Goal: Book appointment/travel/reservation

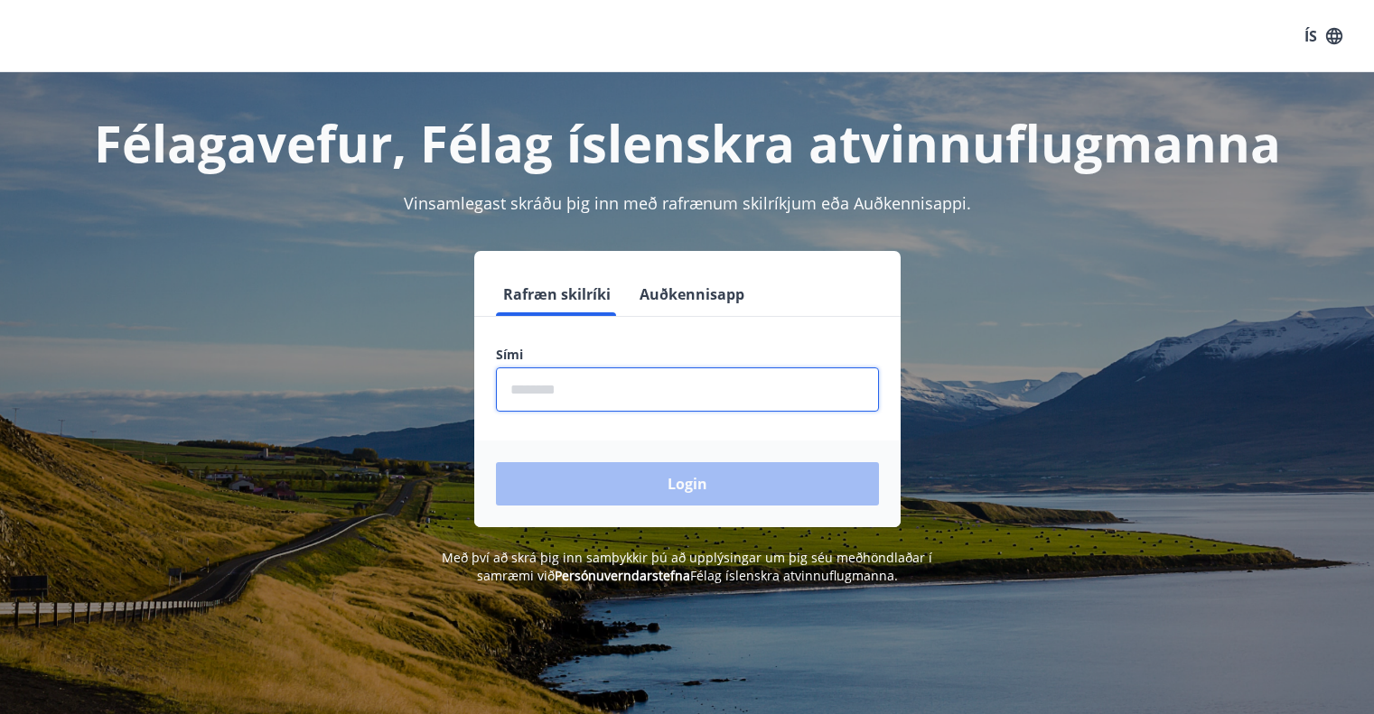
click at [572, 389] on input "phone" at bounding box center [687, 390] width 383 height 44
type input "********"
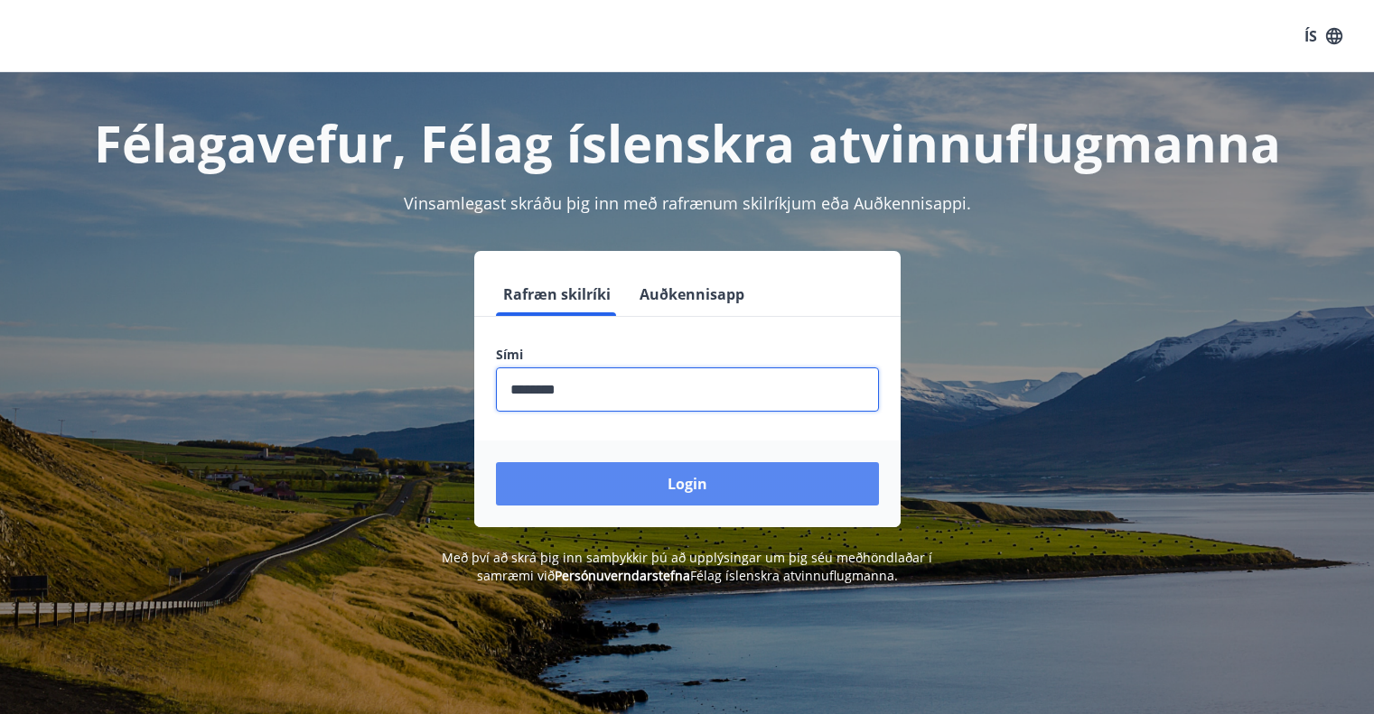
click at [666, 480] on button "Login" at bounding box center [687, 483] width 383 height 43
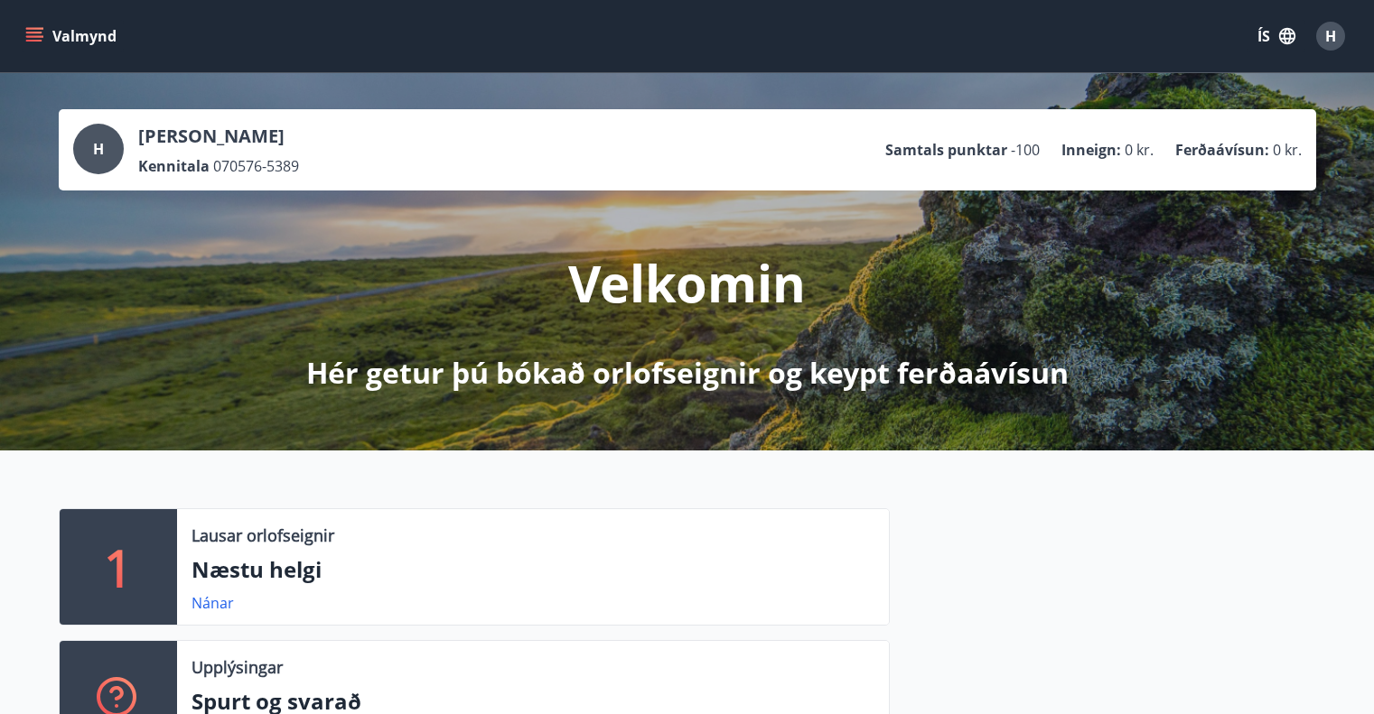
click at [35, 32] on icon "menu" at bounding box center [34, 33] width 16 height 2
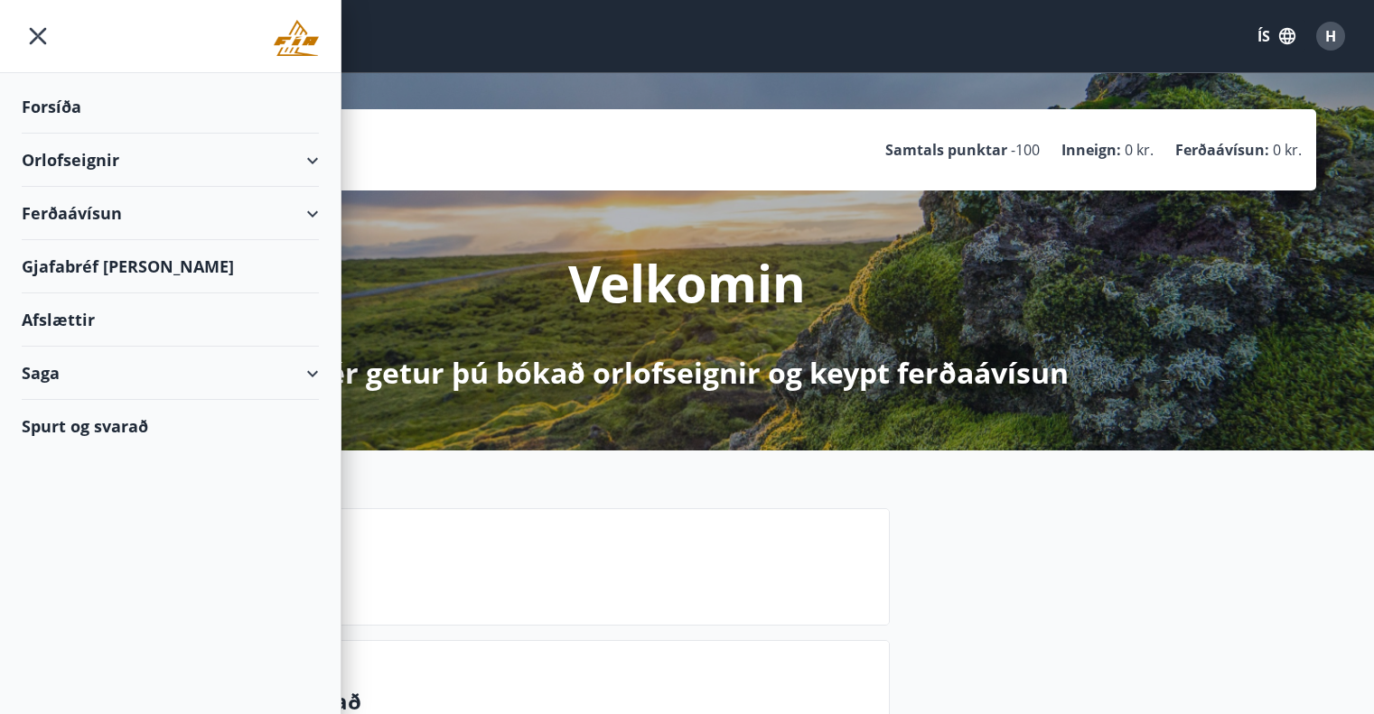
click at [312, 162] on div "Orlofseignir" at bounding box center [170, 160] width 297 height 53
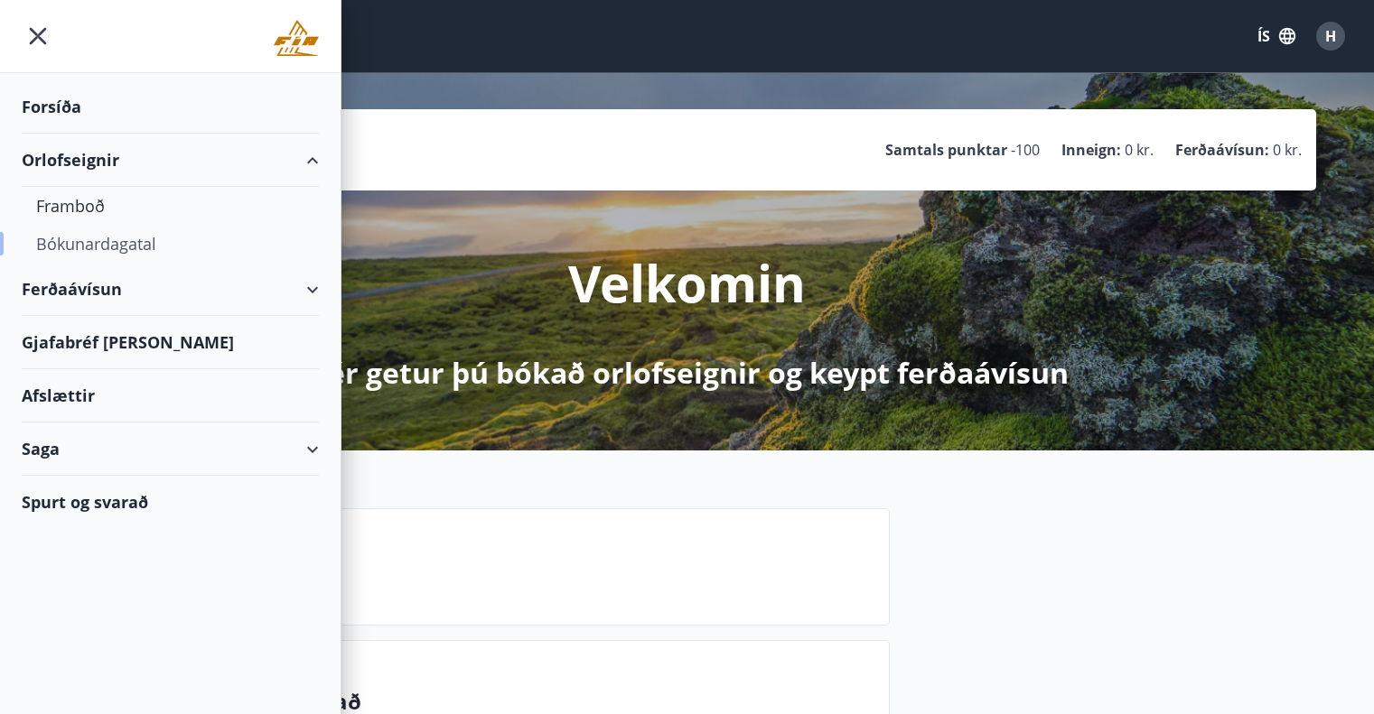
click at [131, 238] on div "Bókunardagatal" at bounding box center [170, 244] width 268 height 38
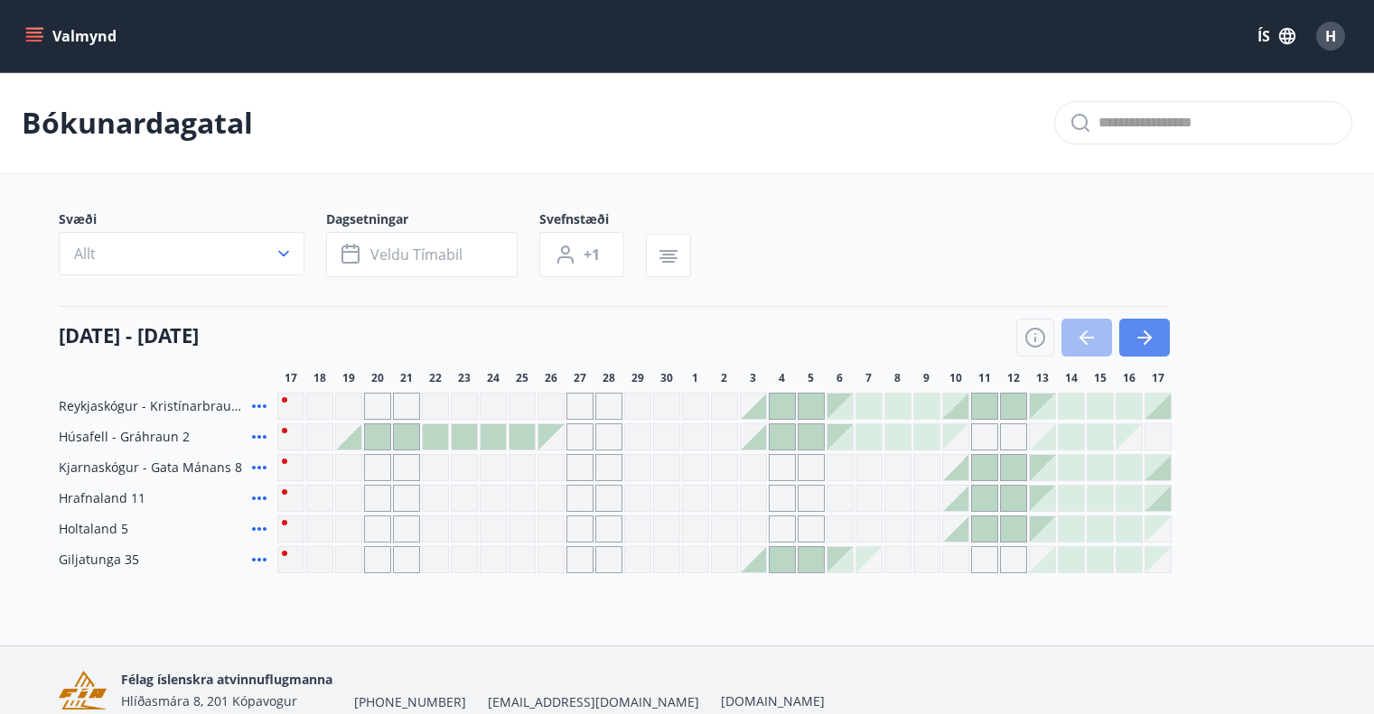
click at [1141, 330] on icon "button" at bounding box center [1144, 338] width 22 height 22
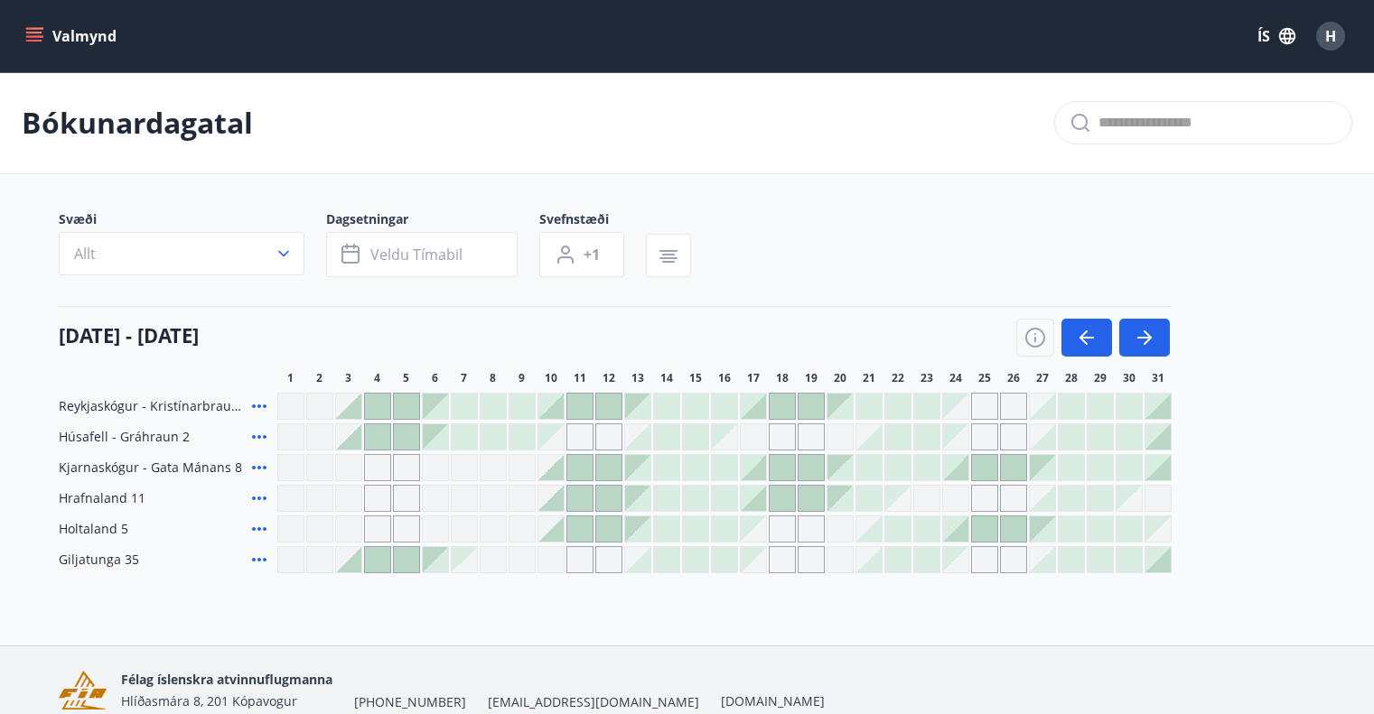
click at [550, 406] on div at bounding box center [550, 406] width 25 height 25
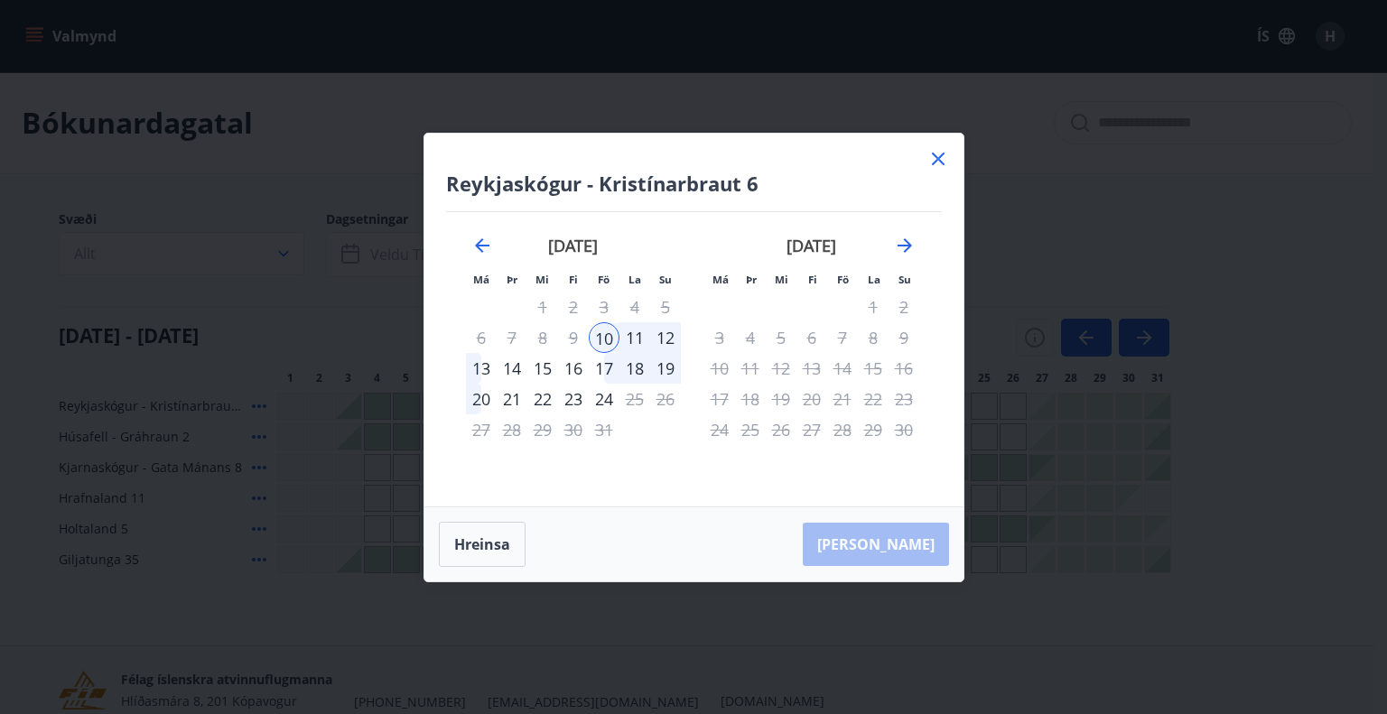
click at [943, 159] on icon at bounding box center [938, 159] width 22 height 22
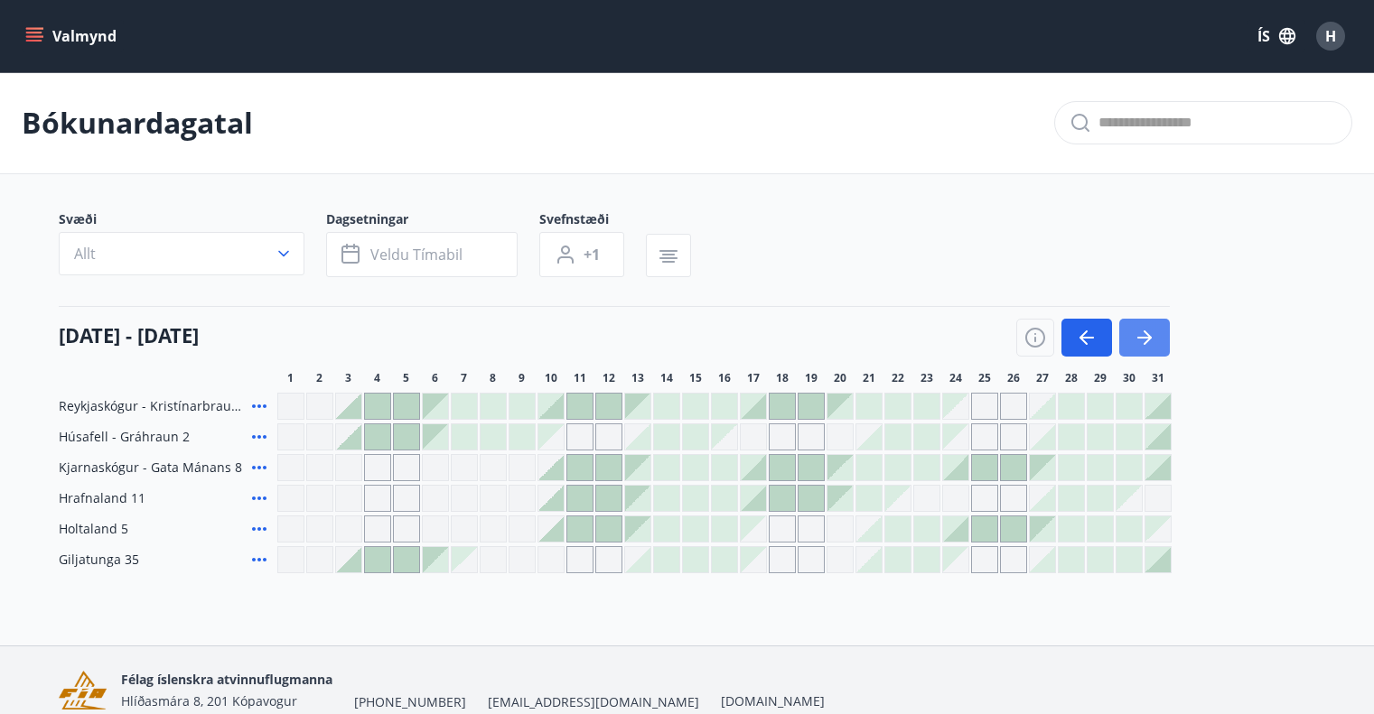
click at [1160, 332] on button "button" at bounding box center [1144, 338] width 51 height 38
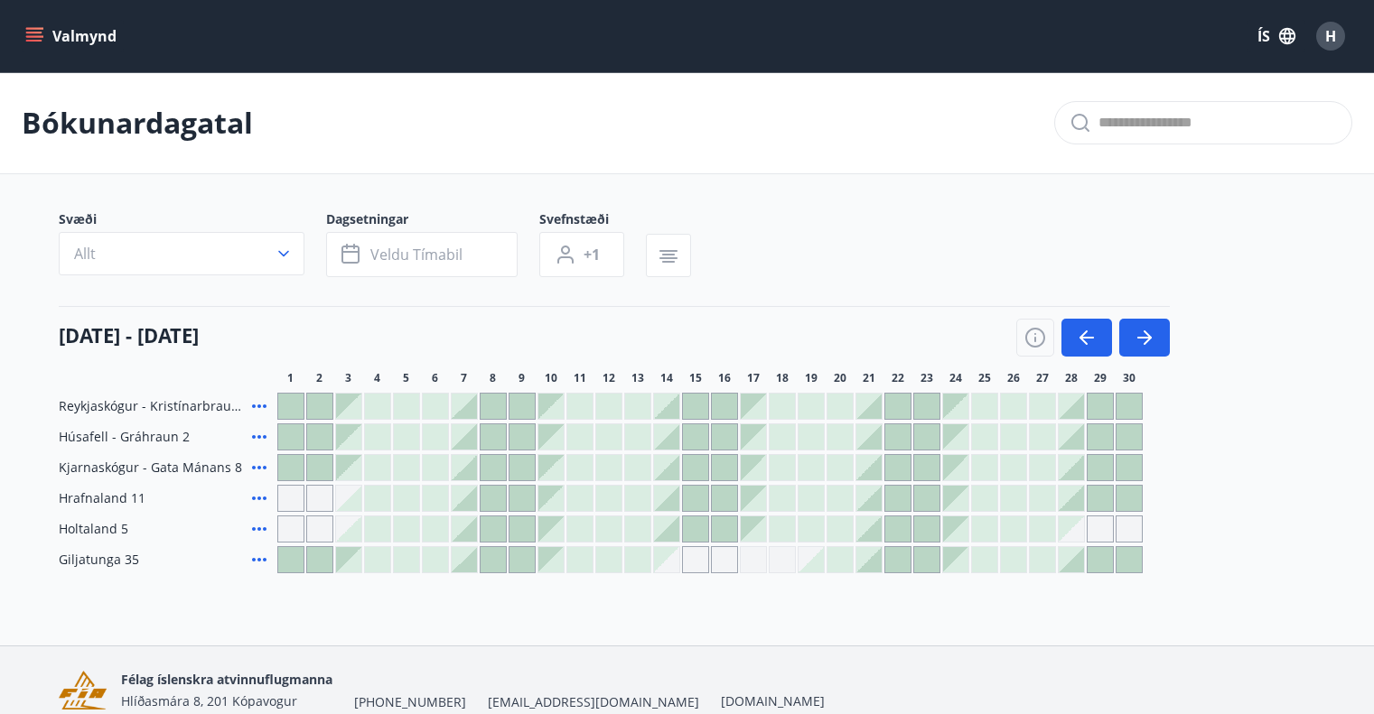
click at [504, 622] on div "Bókunardagatal Svæði Allt Dagsetningar Veldu tímabil Svefnstæði +1 01 nóvember …" at bounding box center [687, 358] width 1374 height 573
click at [1100, 363] on div "01 nóvember - 30 nóvember 1 2 3 4 5 6 7 8 9 10 11 12 13 14 15 16 17 18 19 20 21…" at bounding box center [687, 345] width 1257 height 79
click at [1094, 351] on button "button" at bounding box center [1086, 338] width 51 height 38
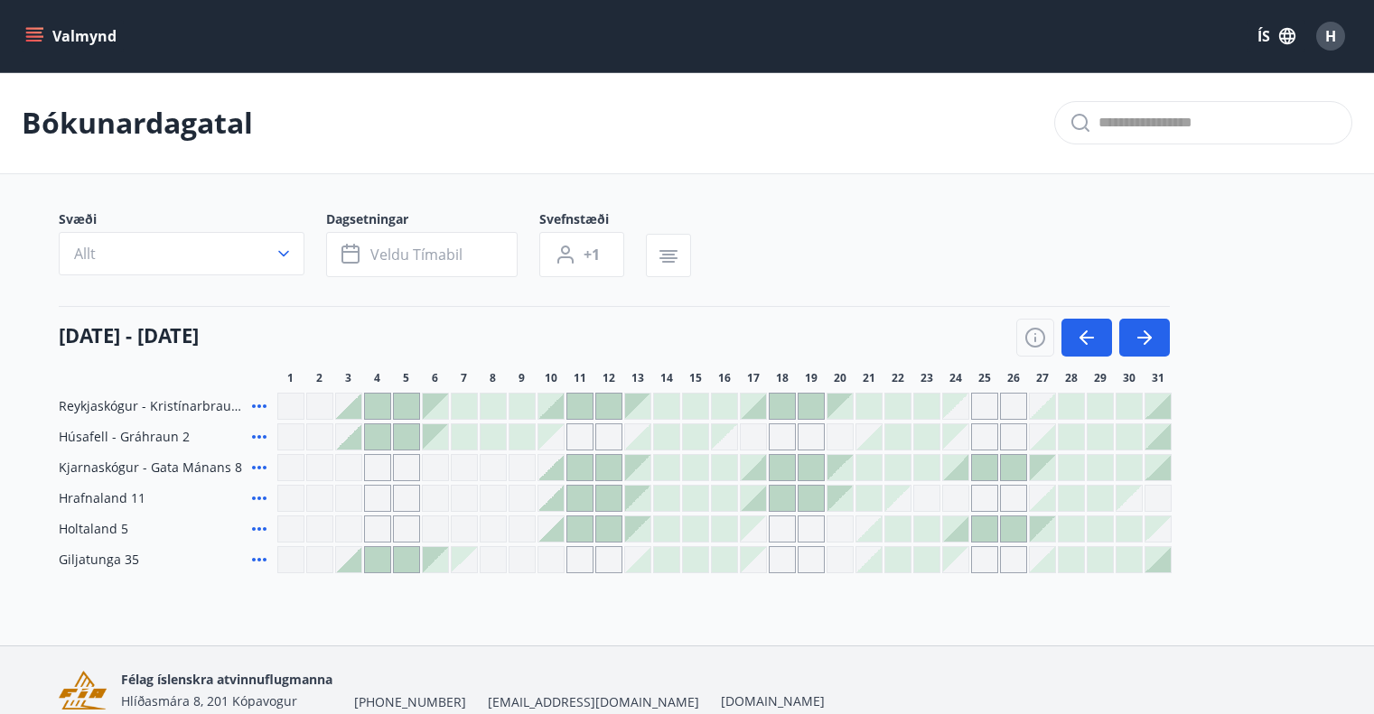
click at [959, 534] on div at bounding box center [955, 529] width 25 height 25
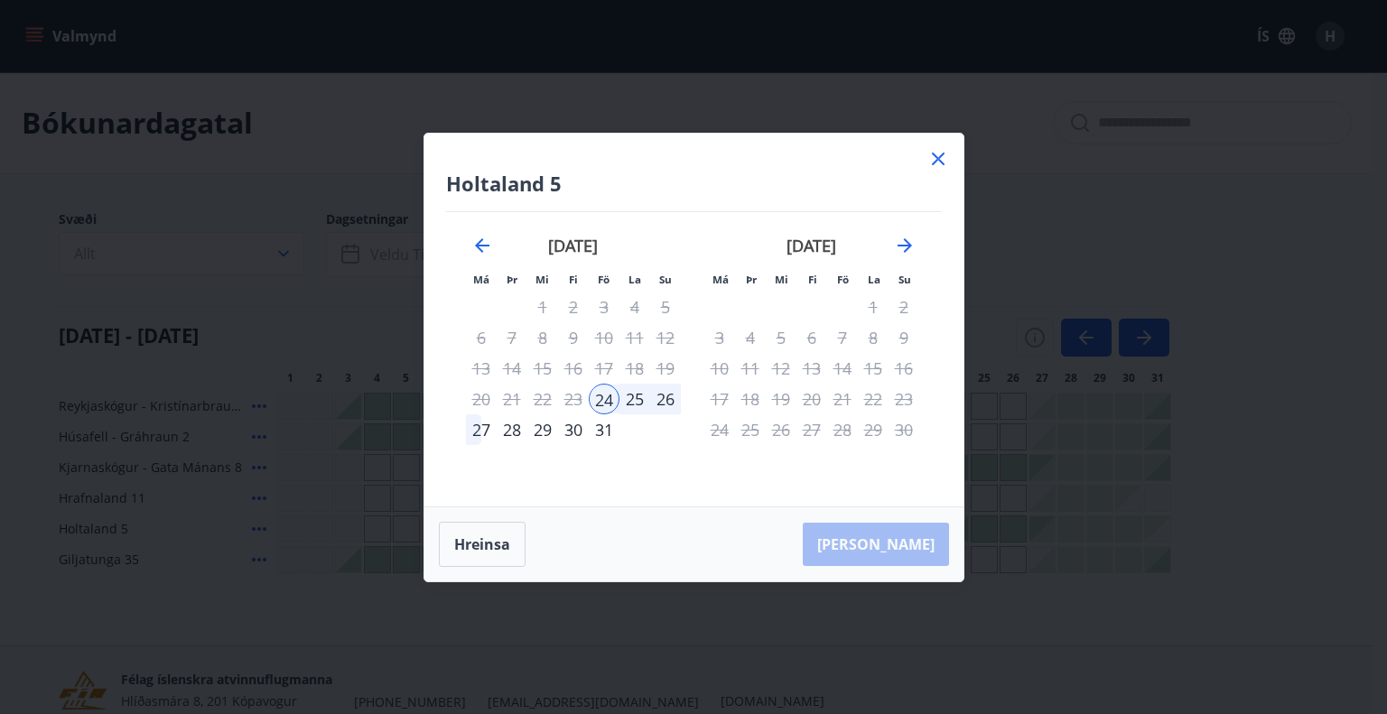
click at [513, 428] on div "28" at bounding box center [512, 430] width 31 height 31
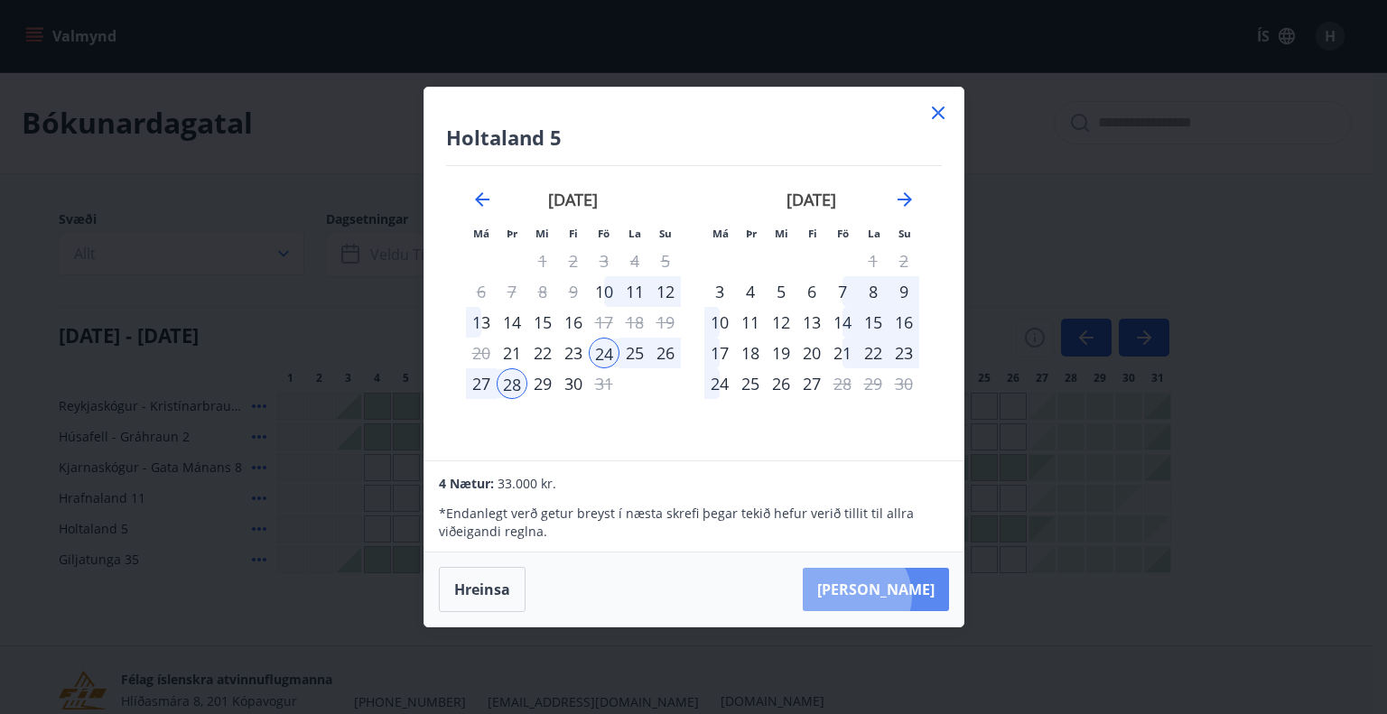
click at [910, 596] on button "Taka Frá" at bounding box center [876, 589] width 146 height 43
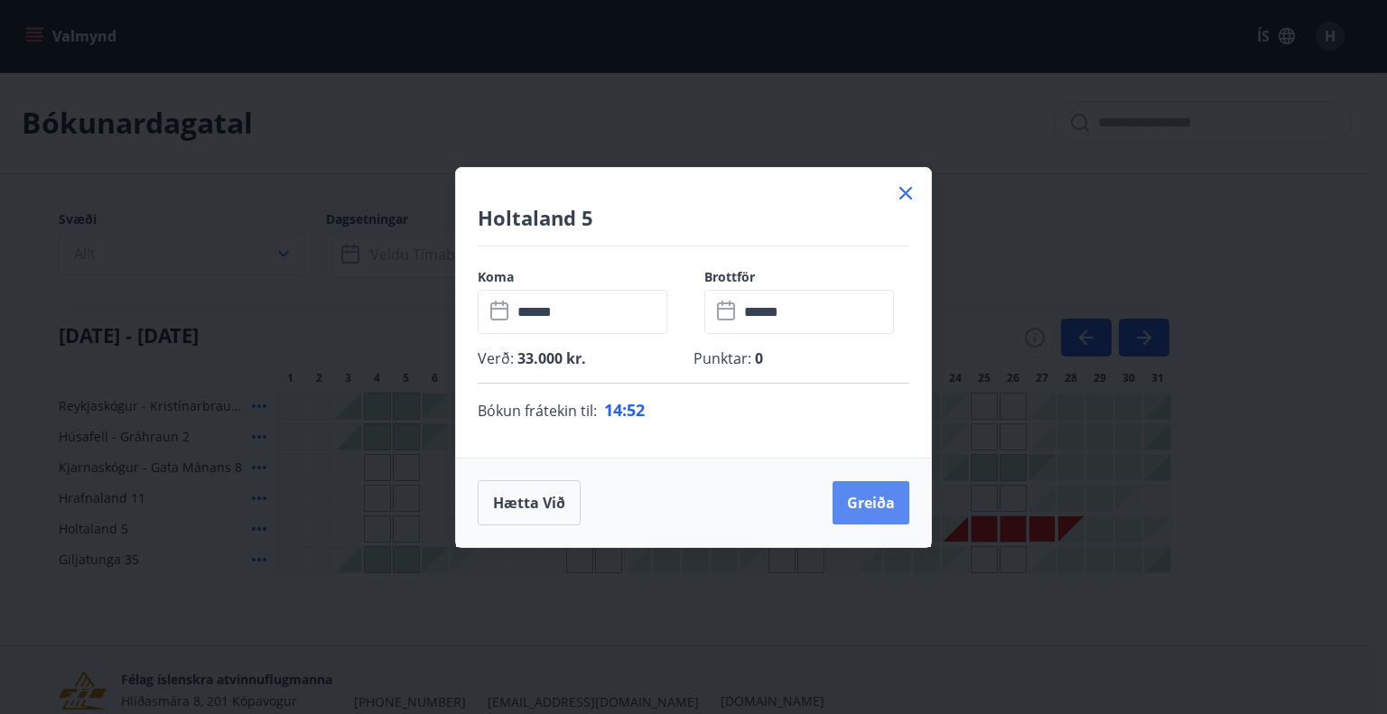
click at [871, 502] on button "Greiða" at bounding box center [871, 502] width 77 height 43
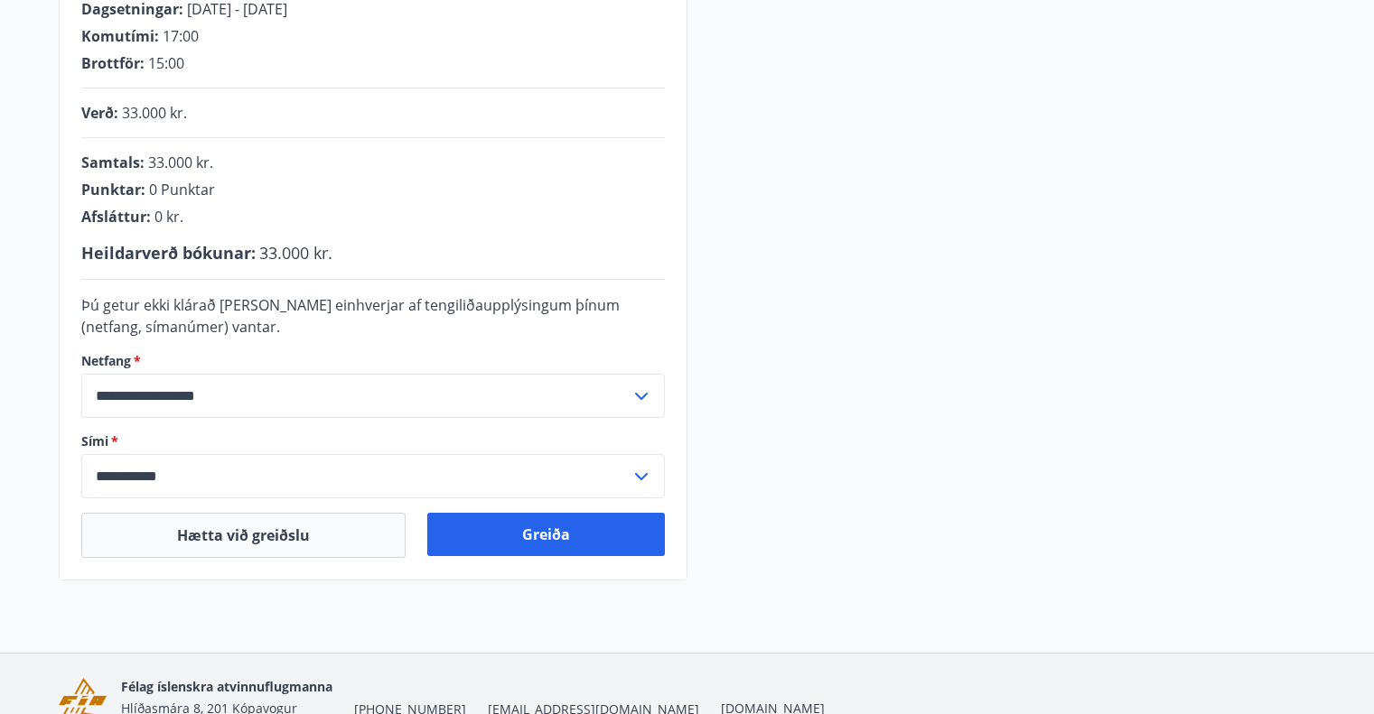
scroll to position [403, 0]
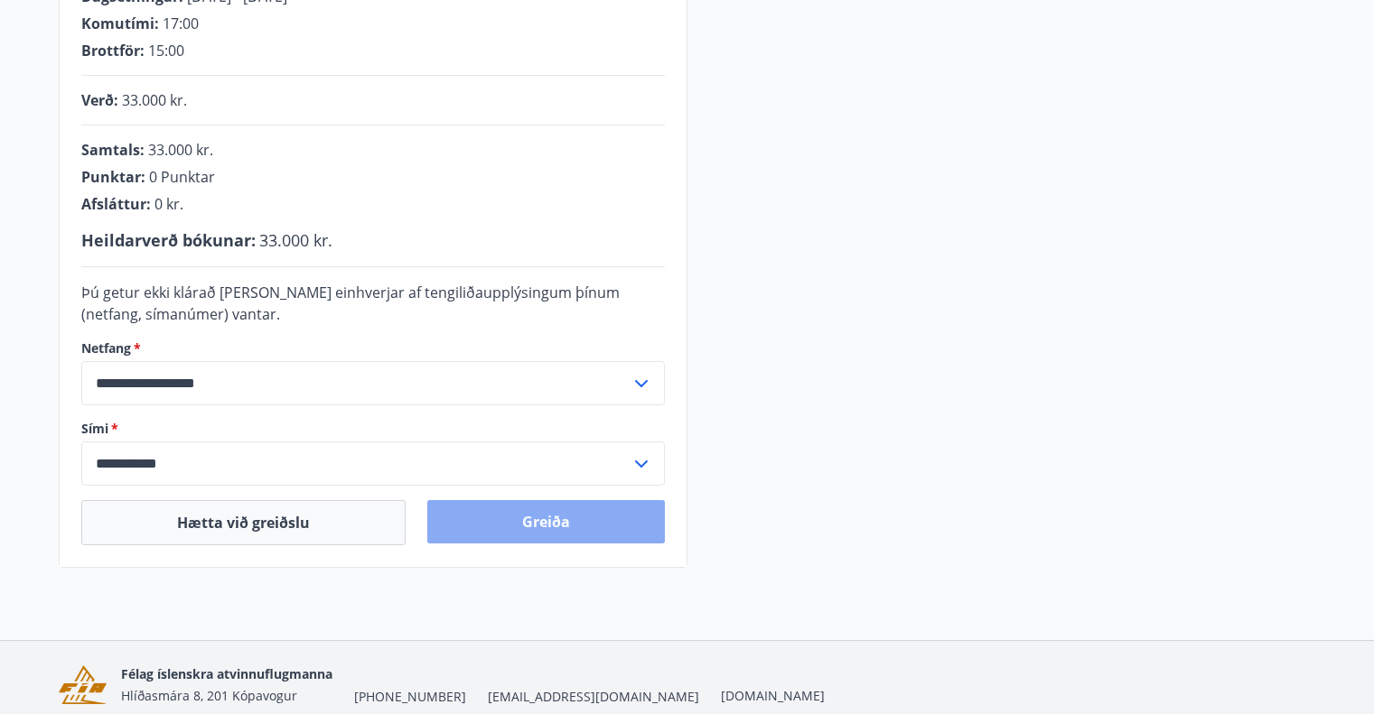
click at [530, 528] on button "Greiða" at bounding box center [546, 521] width 238 height 43
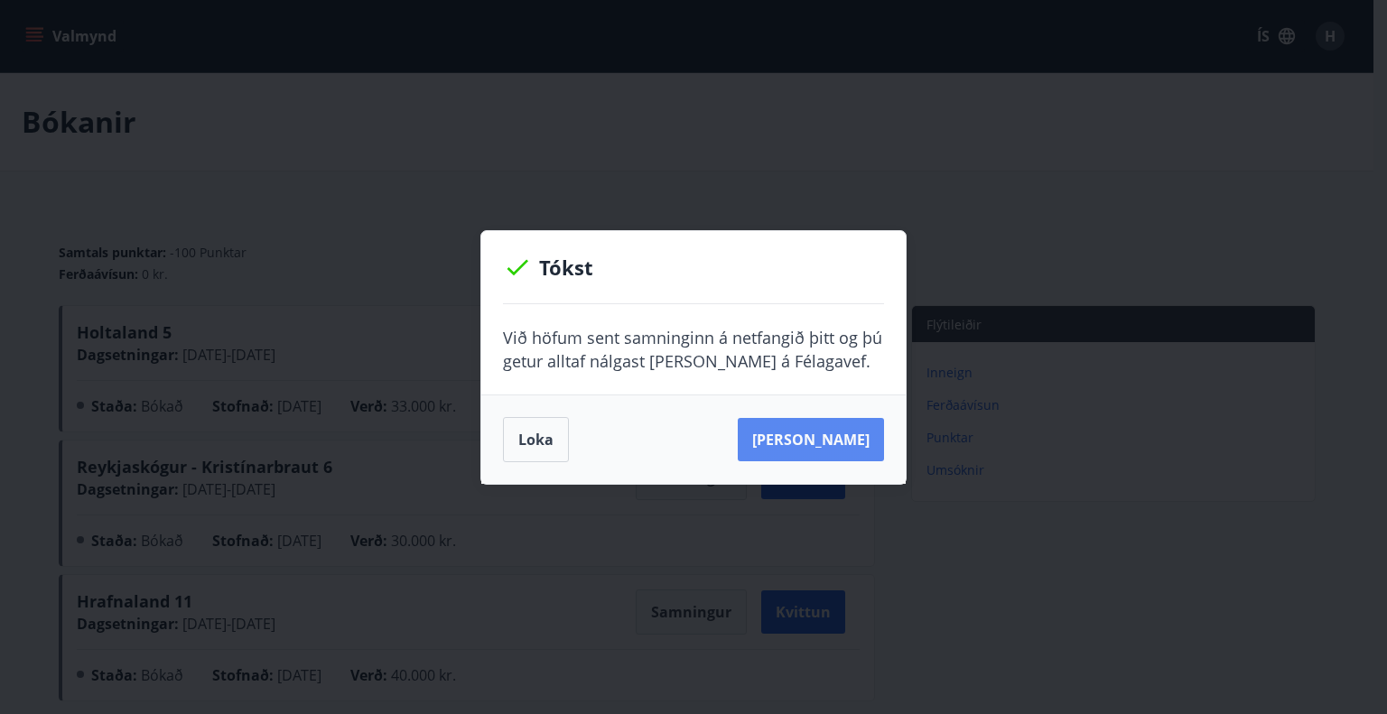
click at [814, 438] on button "Sjá samning" at bounding box center [811, 439] width 146 height 43
